Goal: Task Accomplishment & Management: Use online tool/utility

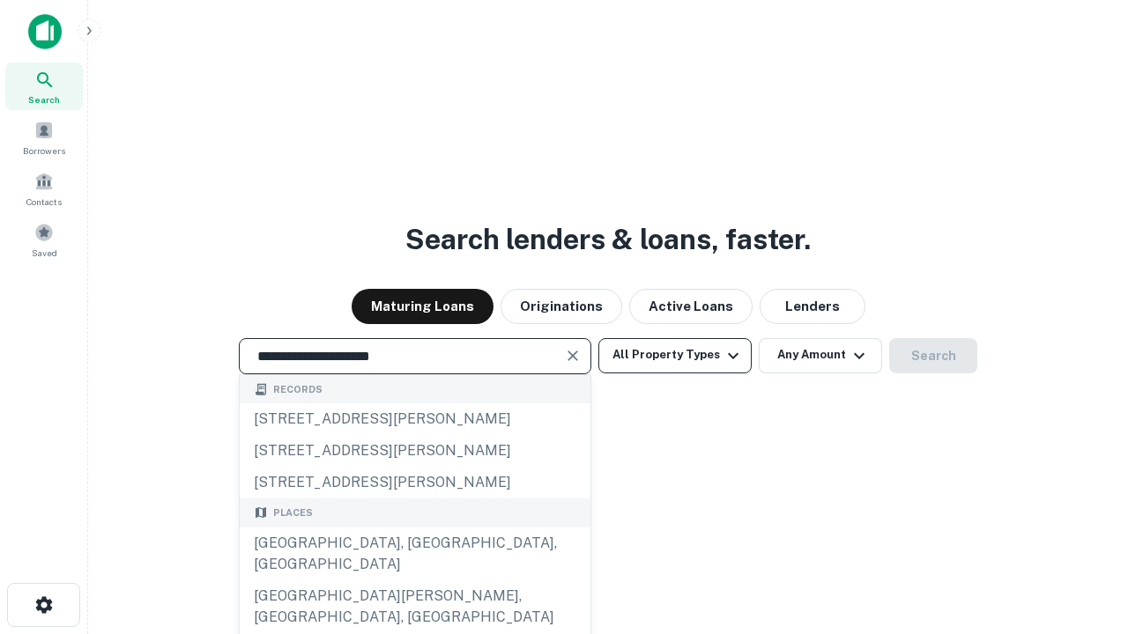
click at [414, 581] on div "[GEOGRAPHIC_DATA], [GEOGRAPHIC_DATA], [GEOGRAPHIC_DATA]" at bounding box center [415, 554] width 351 height 53
click at [675, 355] on button "All Property Types" at bounding box center [674, 355] width 153 height 35
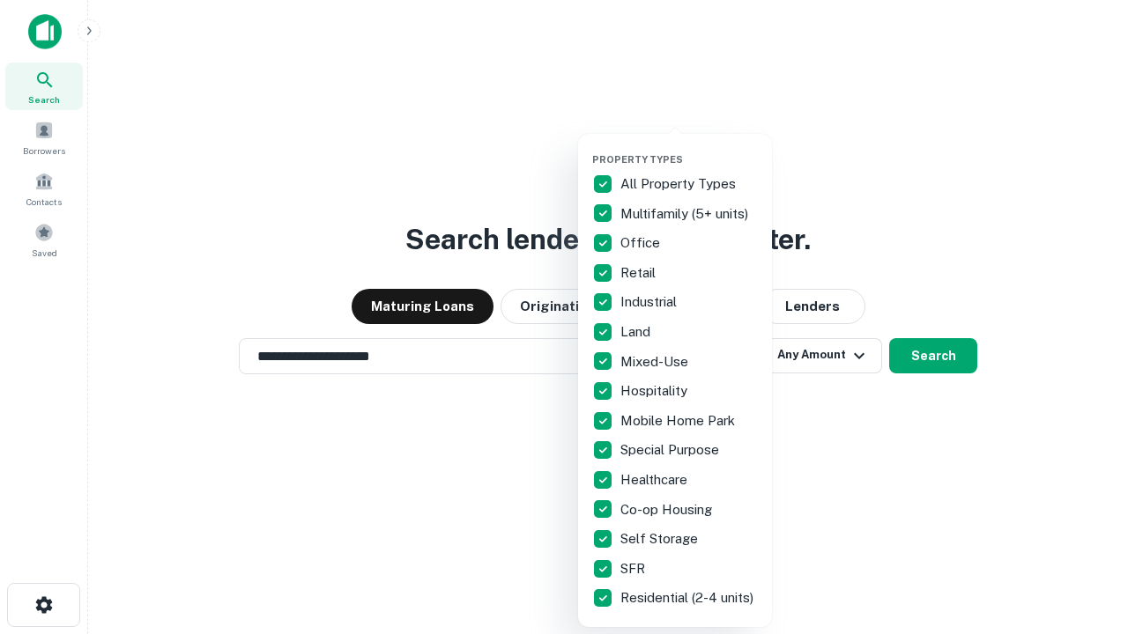
type input "**********"
click at [689, 148] on button "button" at bounding box center [689, 148] width 194 height 1
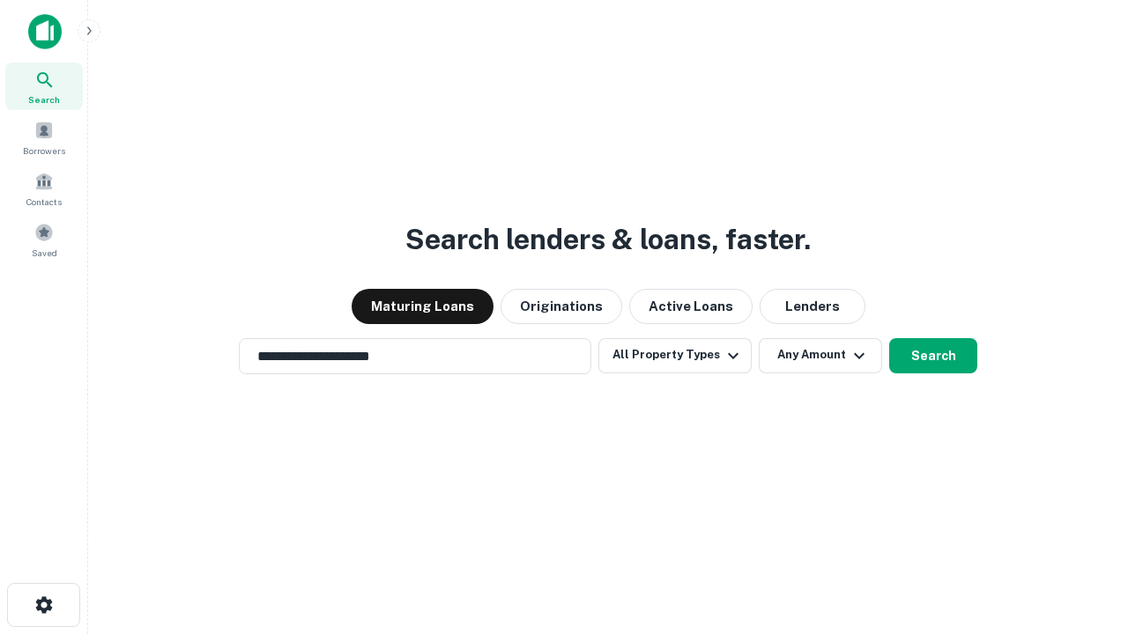
scroll to position [27, 0]
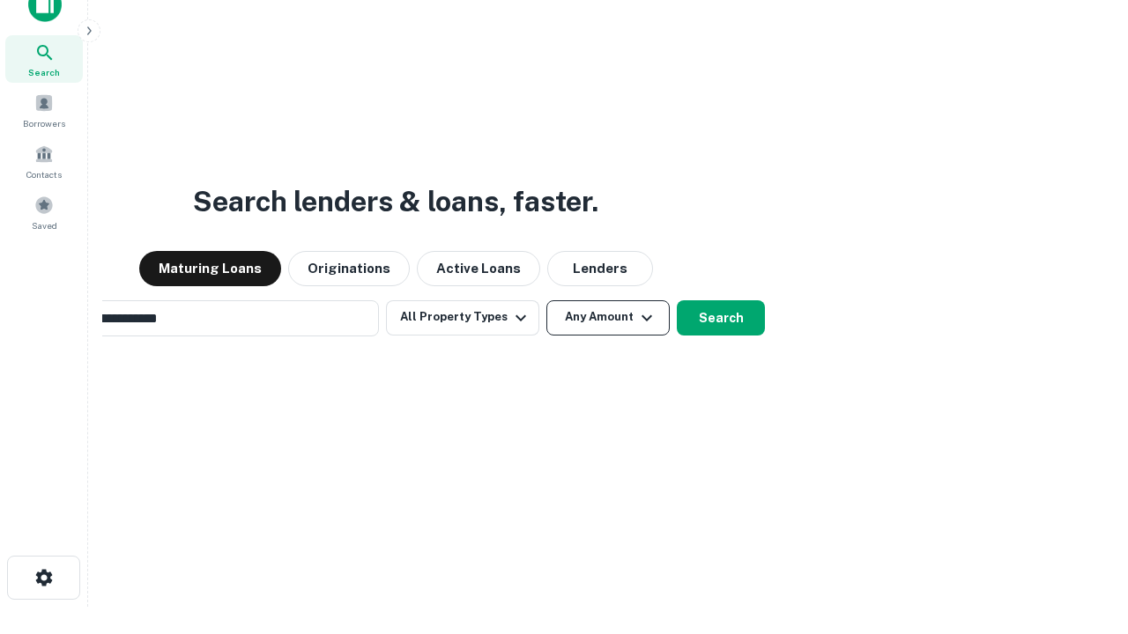
click at [546, 300] on button "Any Amount" at bounding box center [607, 317] width 123 height 35
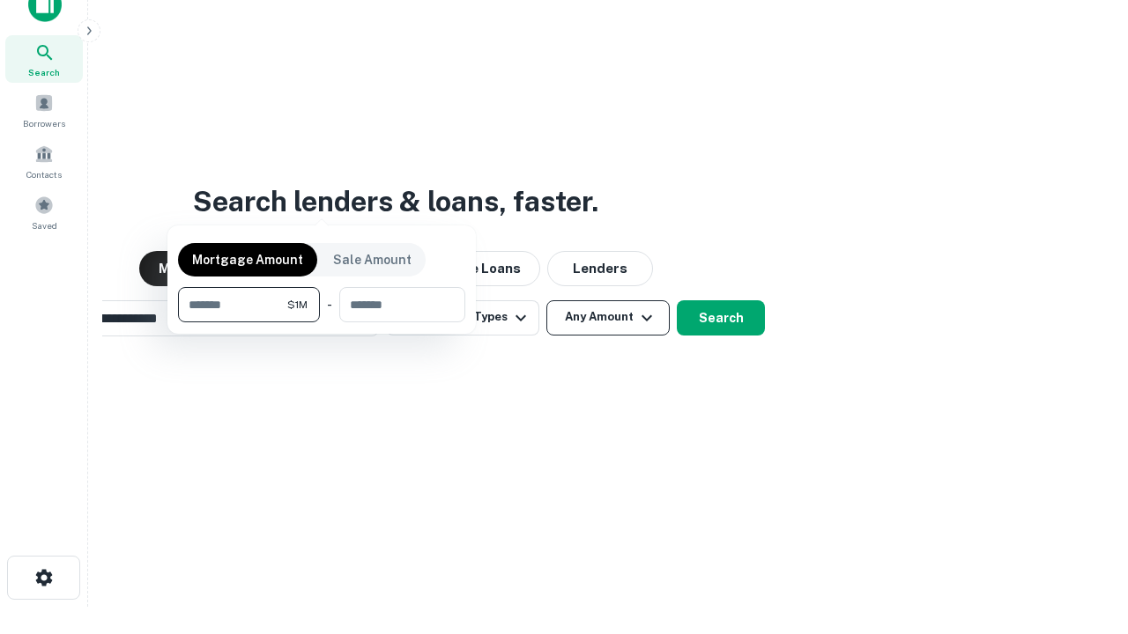
scroll to position [28, 0]
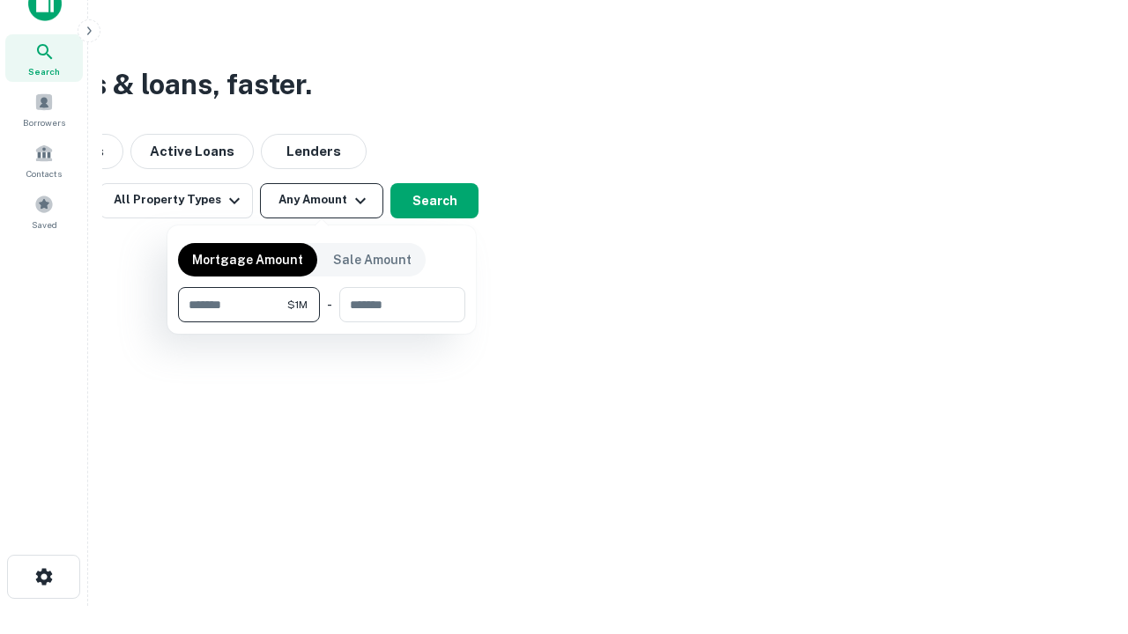
type input "*******"
click at [322, 322] on button "button" at bounding box center [321, 322] width 287 height 1
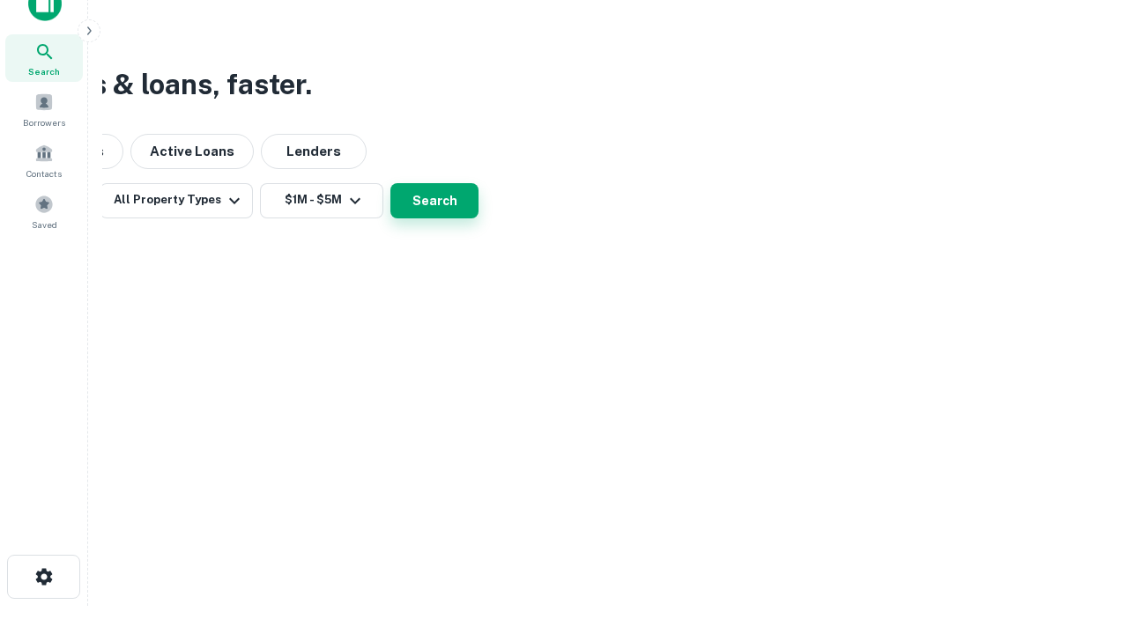
click at [478, 218] on button "Search" at bounding box center [434, 200] width 88 height 35
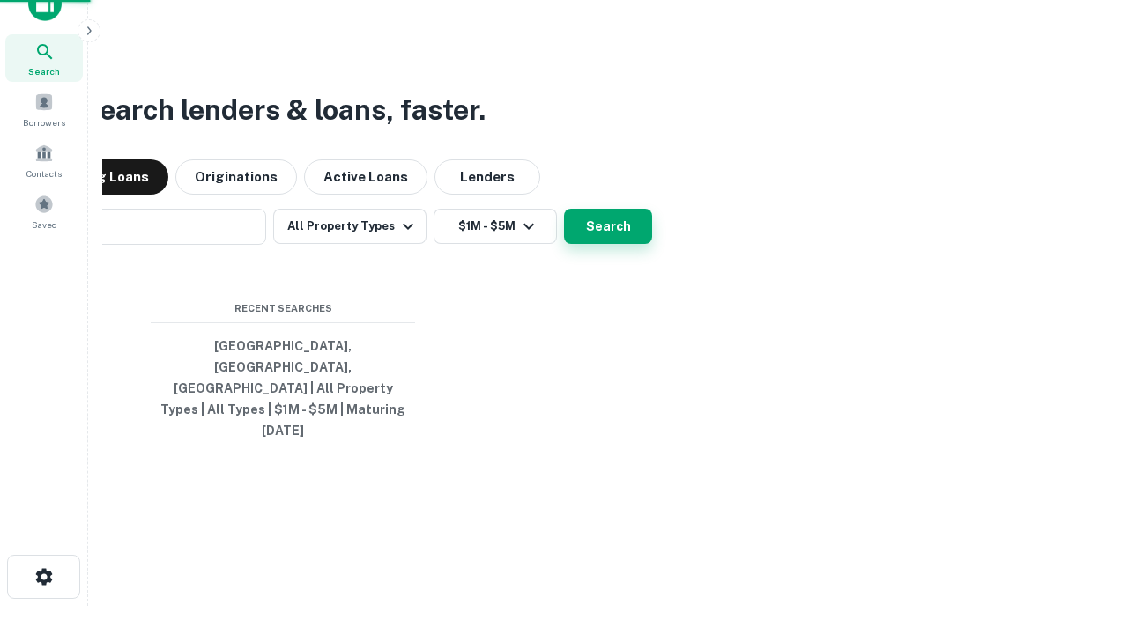
scroll to position [27, 0]
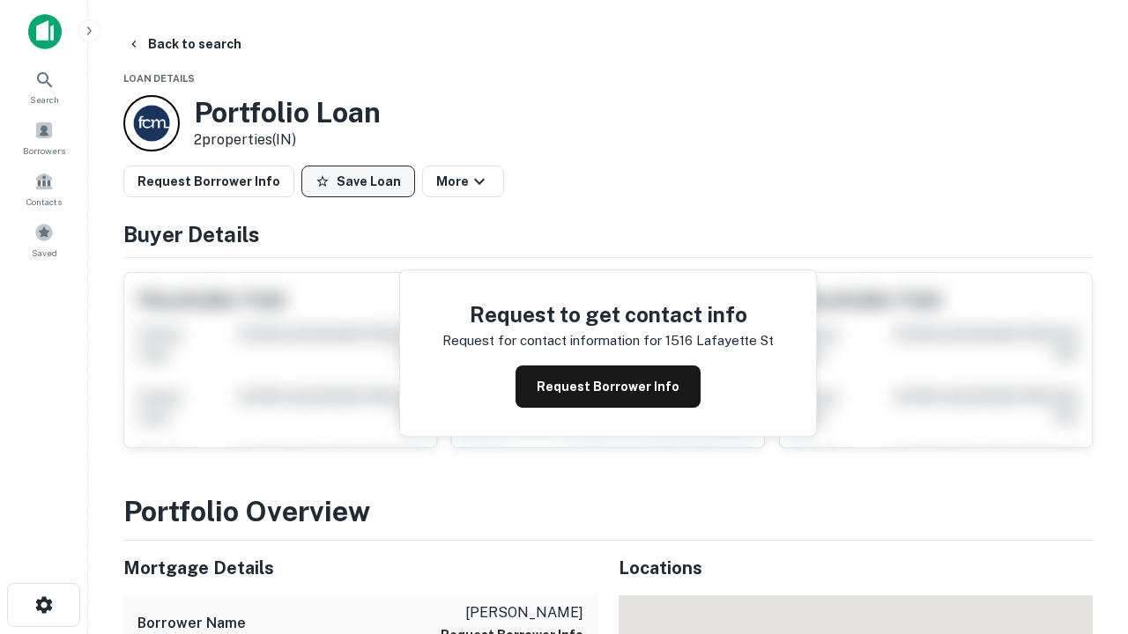
click at [358, 181] on button "Save Loan" at bounding box center [358, 182] width 114 height 32
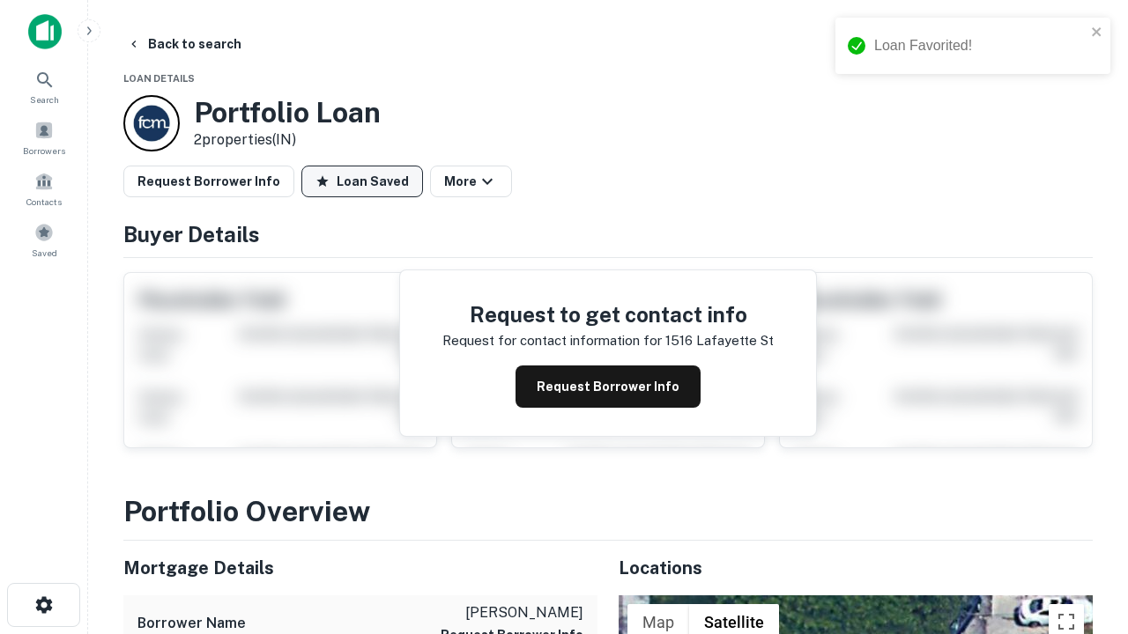
click at [362, 181] on button "Loan Saved" at bounding box center [362, 182] width 122 height 32
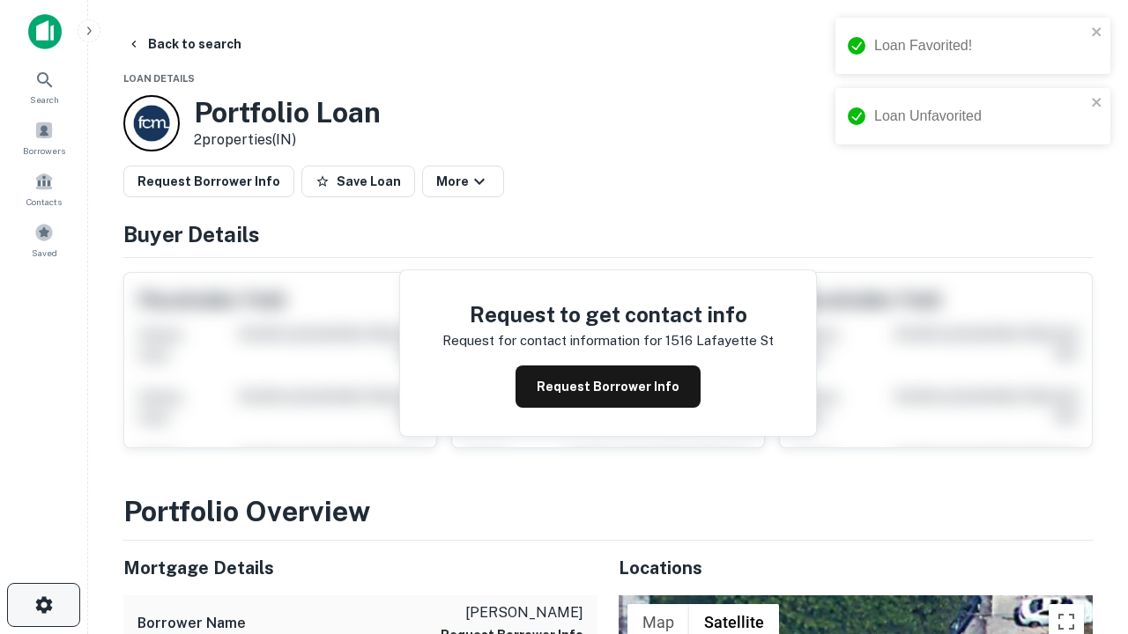
click at [43, 605] on icon "button" at bounding box center [43, 605] width 21 height 21
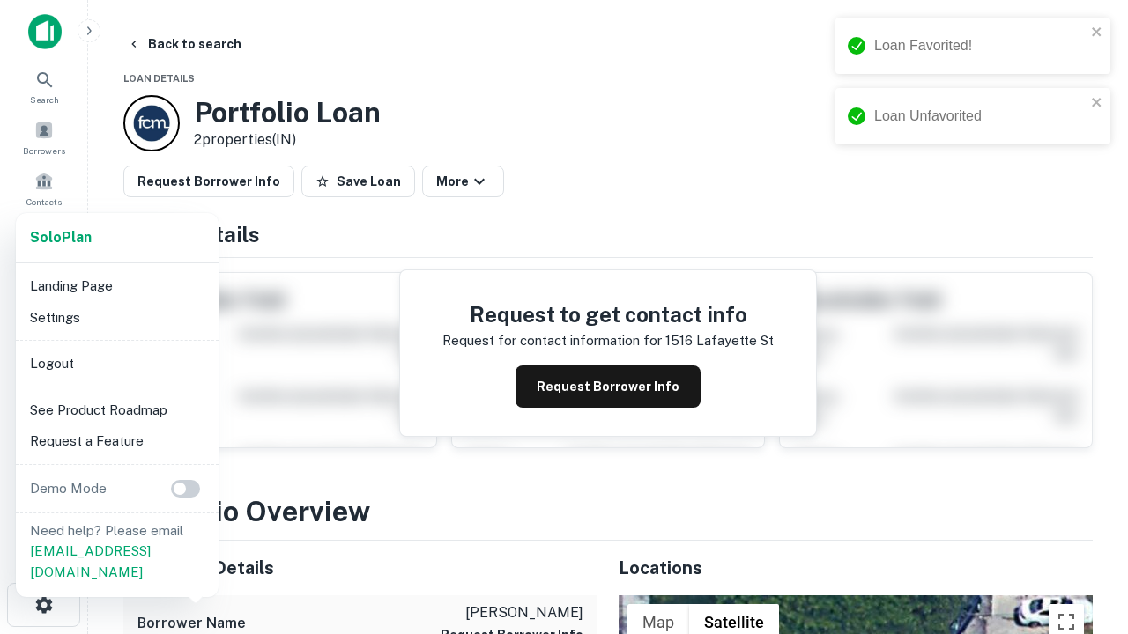
click at [116, 363] on li "Logout" at bounding box center [117, 364] width 189 height 32
